Goal: Transaction & Acquisition: Download file/media

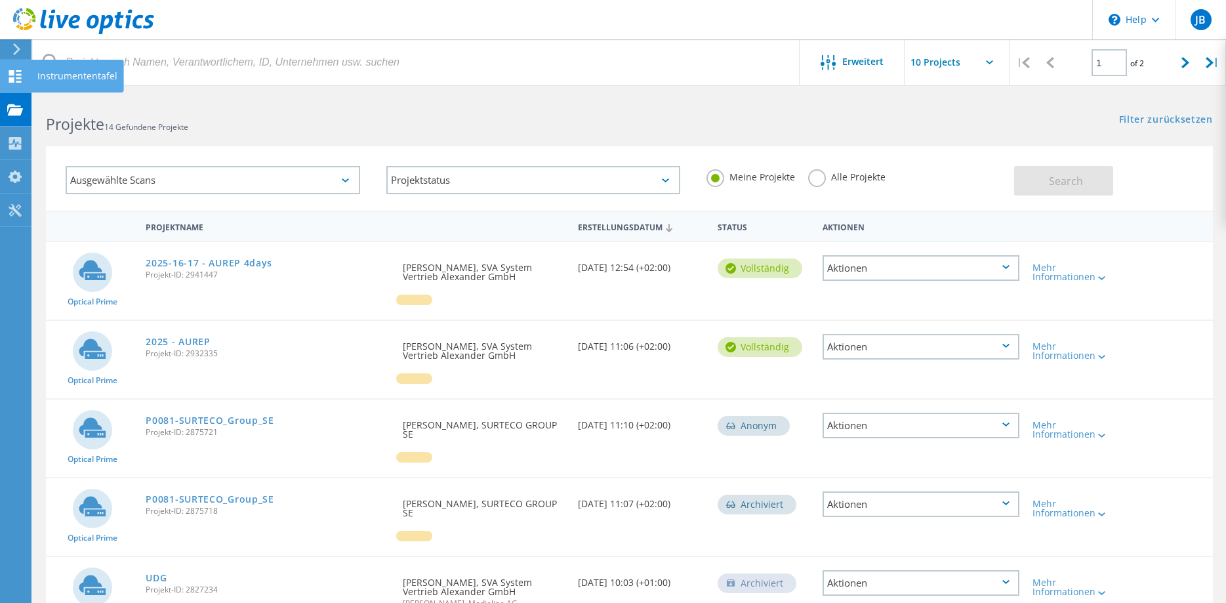
click at [18, 84] on div at bounding box center [15, 78] width 16 height 14
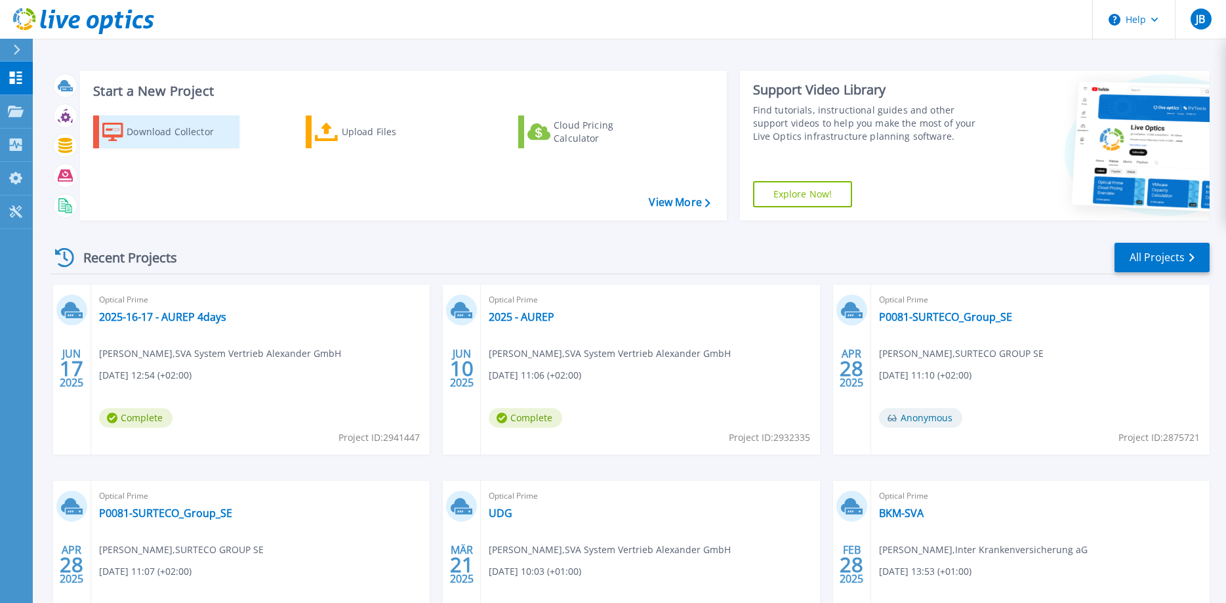
click at [188, 136] on div "Download Collector" at bounding box center [179, 132] width 105 height 26
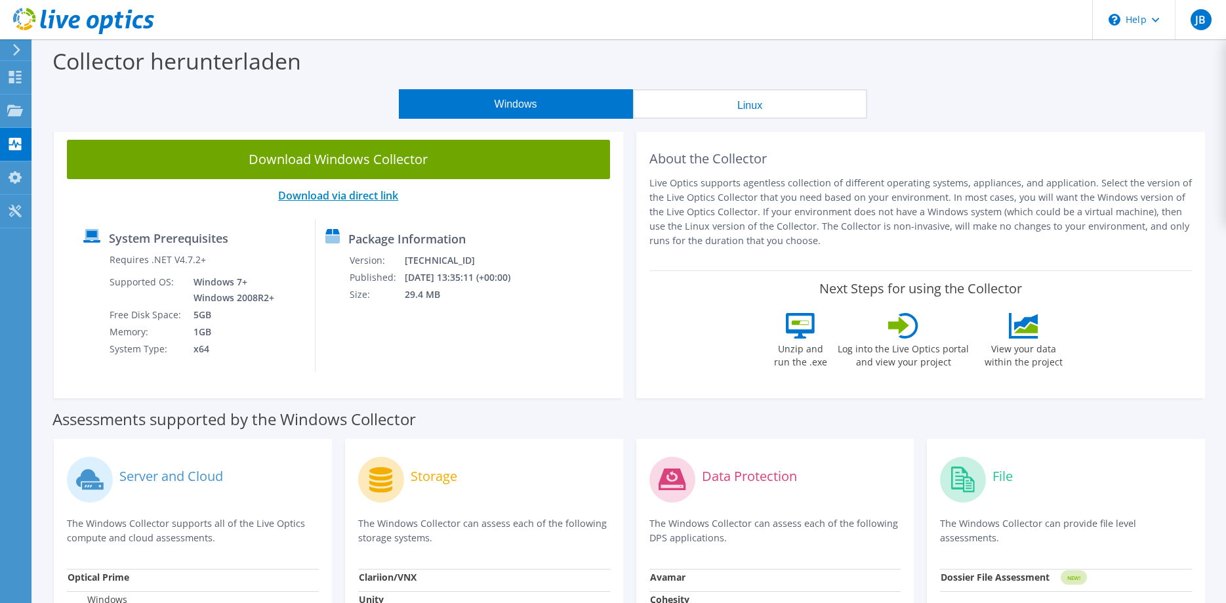
click at [373, 199] on link "Download via direct link" at bounding box center [338, 195] width 120 height 14
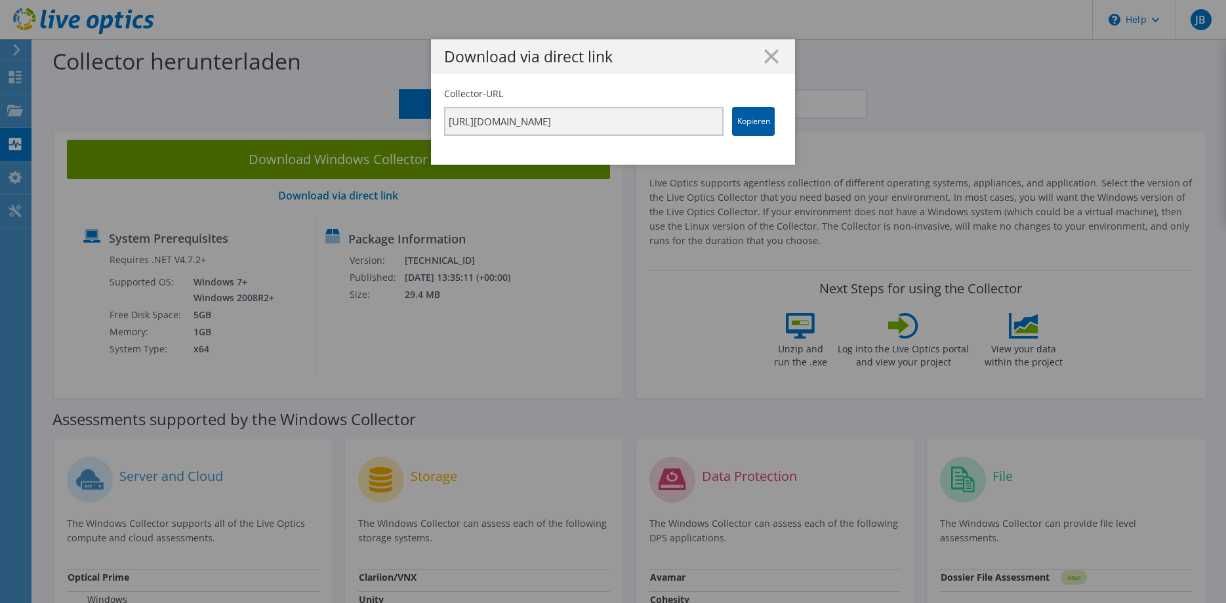
click at [751, 121] on link "Kopieren" at bounding box center [753, 121] width 43 height 29
click at [773, 53] on icon at bounding box center [771, 56] width 14 height 14
